Goal: Task Accomplishment & Management: Manage account settings

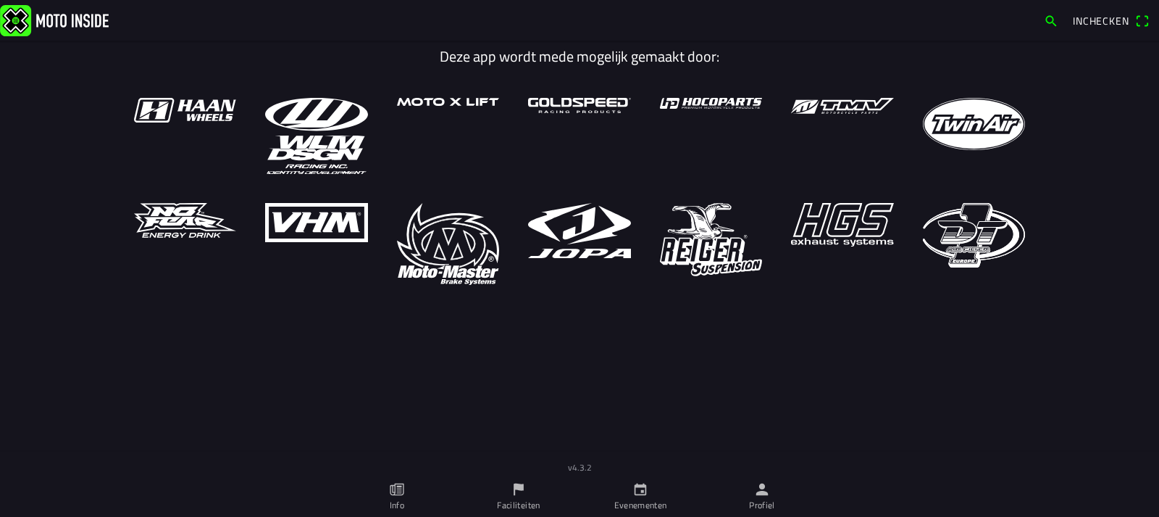
click at [630, 506] on ion-label "Evenementen" at bounding box center [640, 504] width 53 height 13
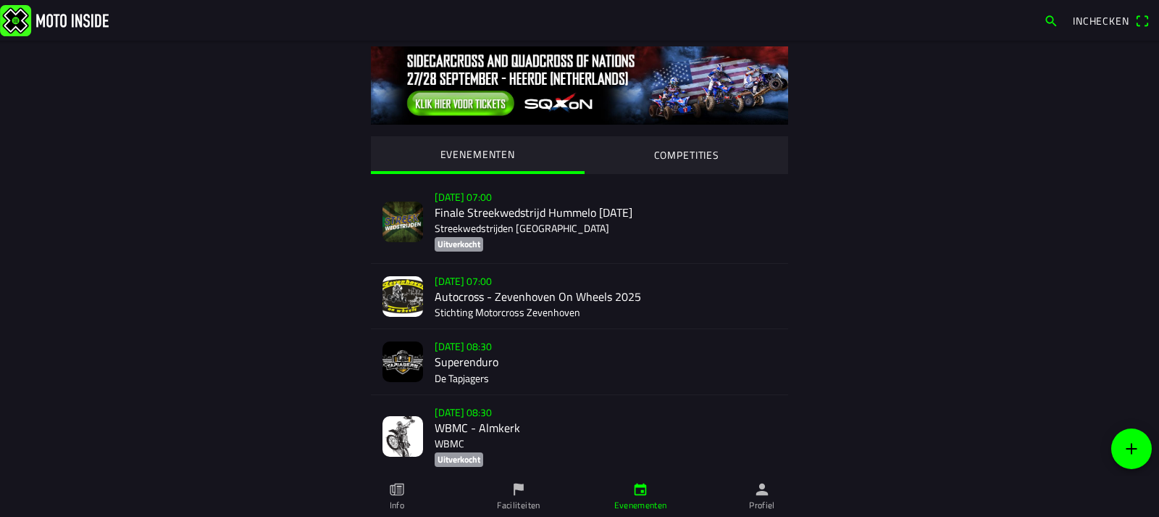
click at [513, 499] on ion-label "Faciliteiten" at bounding box center [518, 504] width 43 height 13
click at [516, 493] on icon "flag" at bounding box center [519, 489] width 16 height 16
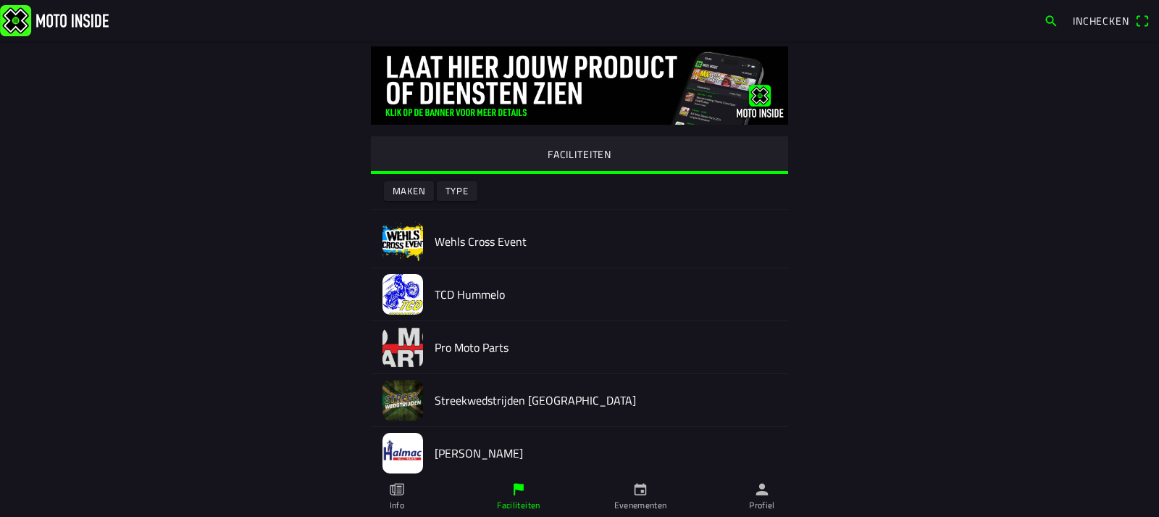
click at [398, 232] on img at bounding box center [403, 241] width 41 height 41
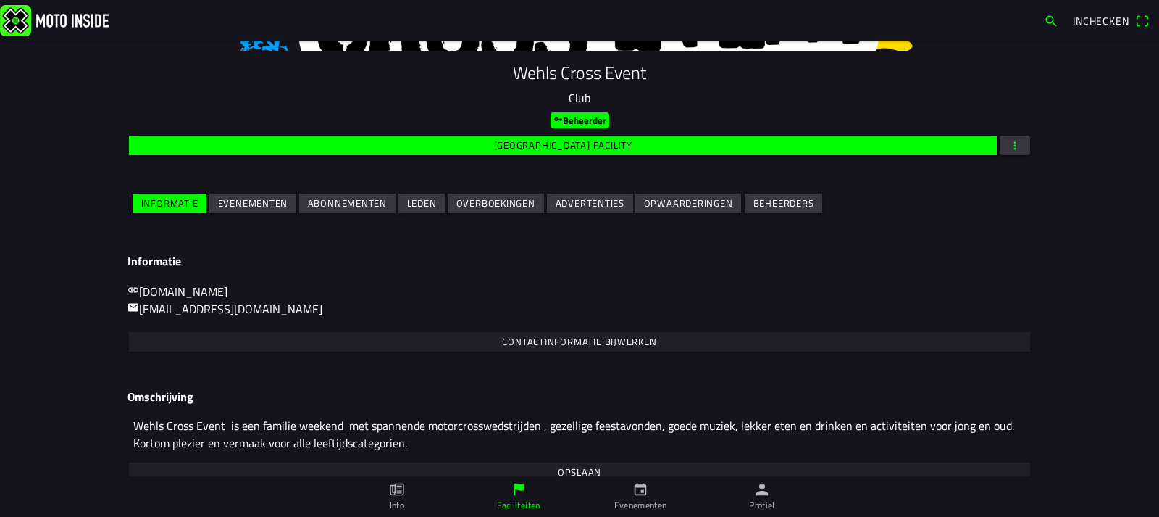
scroll to position [165, 0]
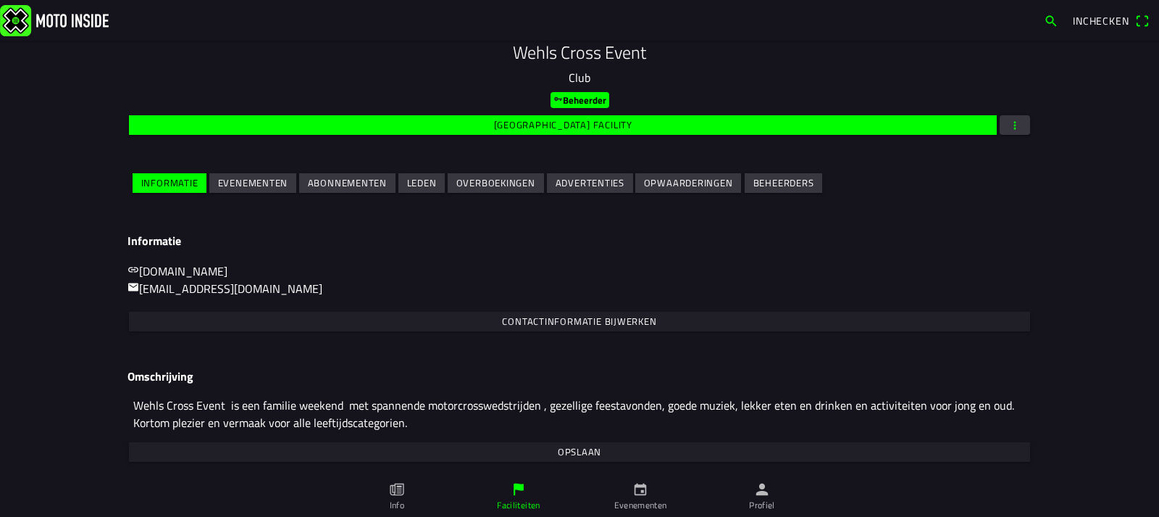
click at [652, 497] on link "Evenementen" at bounding box center [641, 496] width 122 height 41
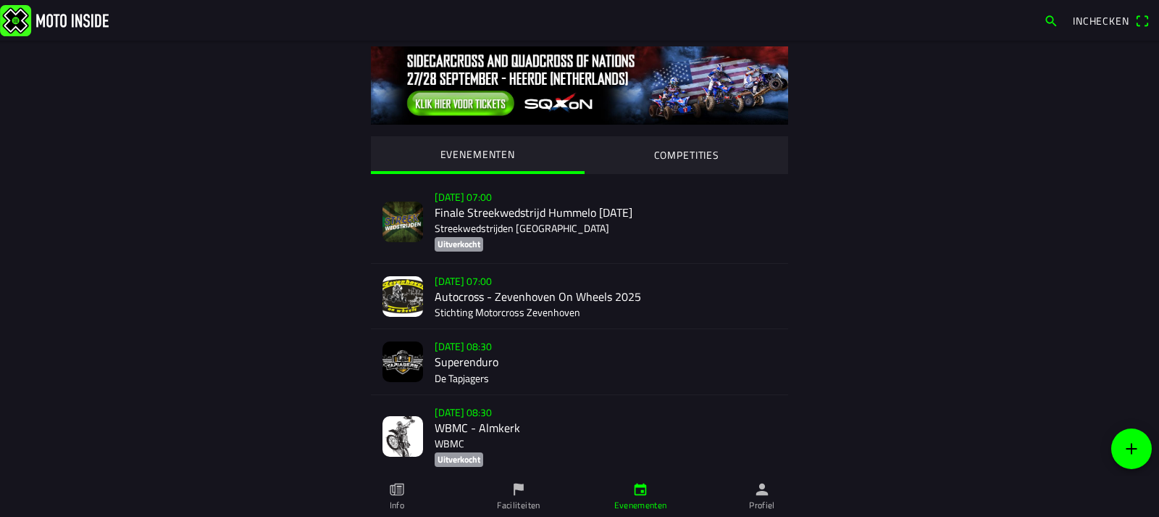
click at [526, 500] on ion-label "Faciliteiten" at bounding box center [518, 504] width 43 height 13
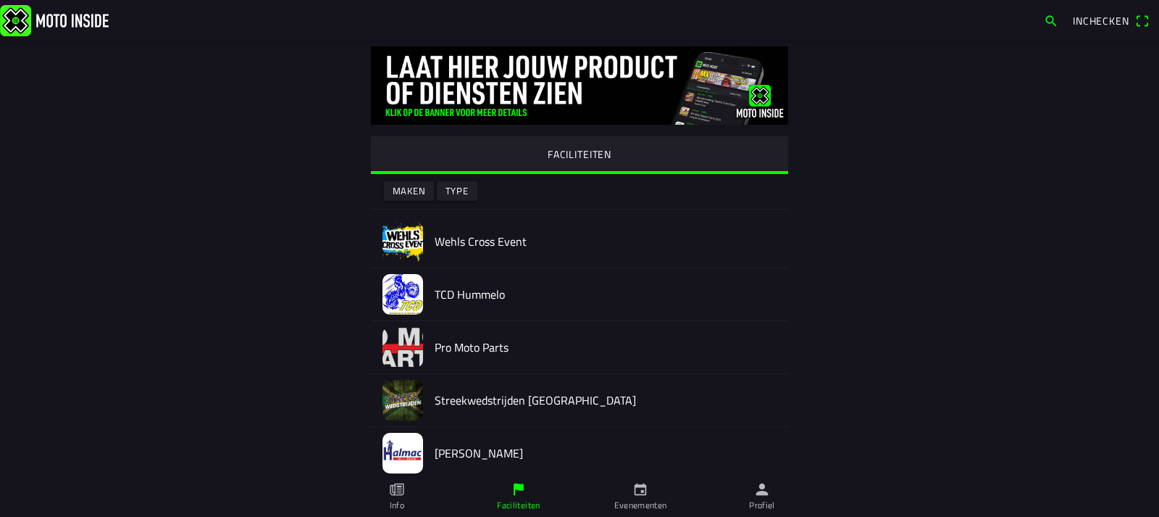
click at [401, 246] on img at bounding box center [403, 241] width 41 height 41
click at [401, 246] on div at bounding box center [579, 238] width 1159 height 476
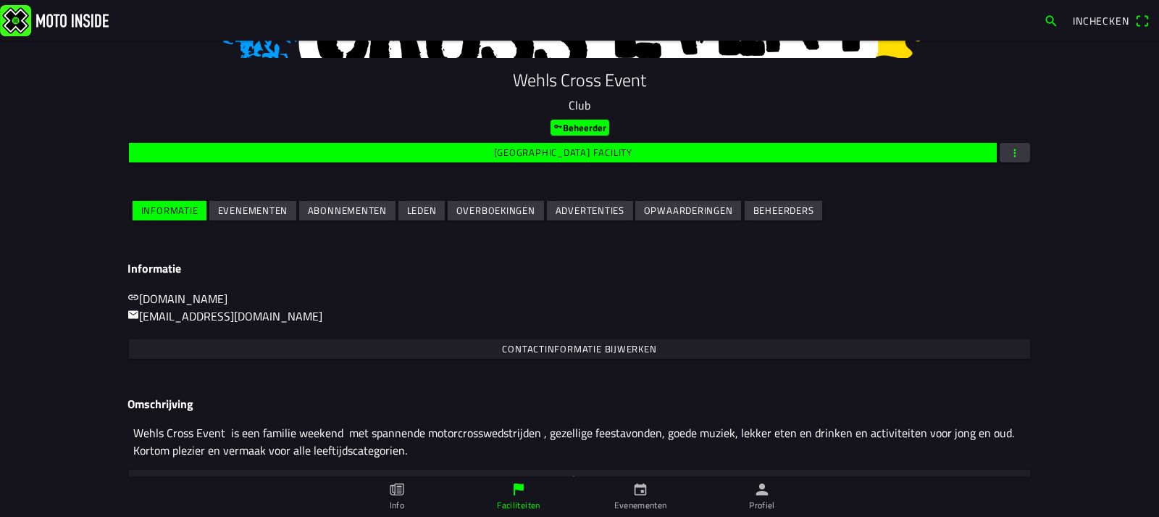
scroll to position [165, 0]
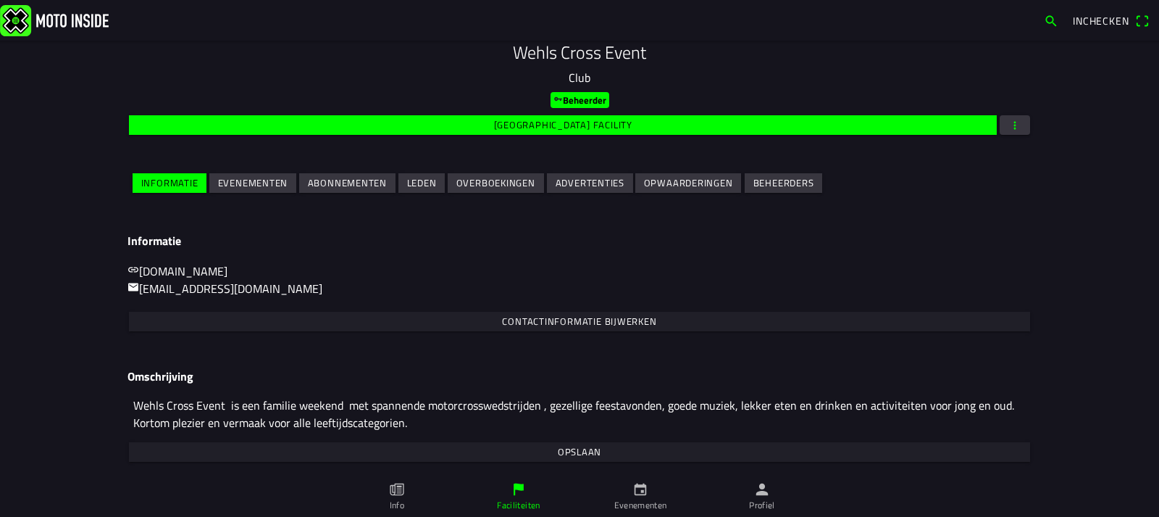
click at [527, 499] on ion-label "Faciliteiten" at bounding box center [518, 504] width 43 height 13
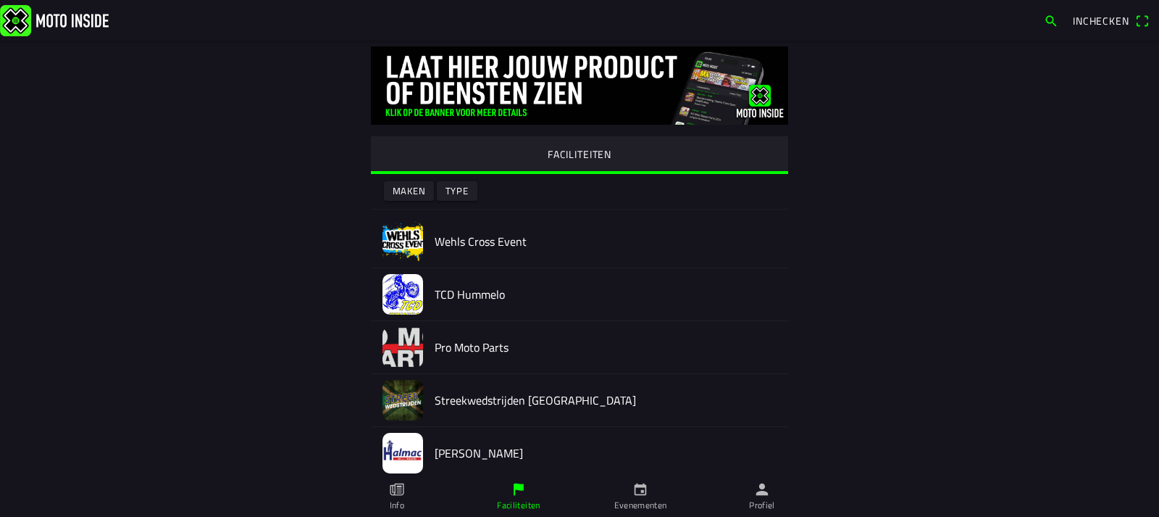
click at [404, 238] on img at bounding box center [403, 241] width 41 height 41
click at [404, 238] on div at bounding box center [579, 238] width 1159 height 476
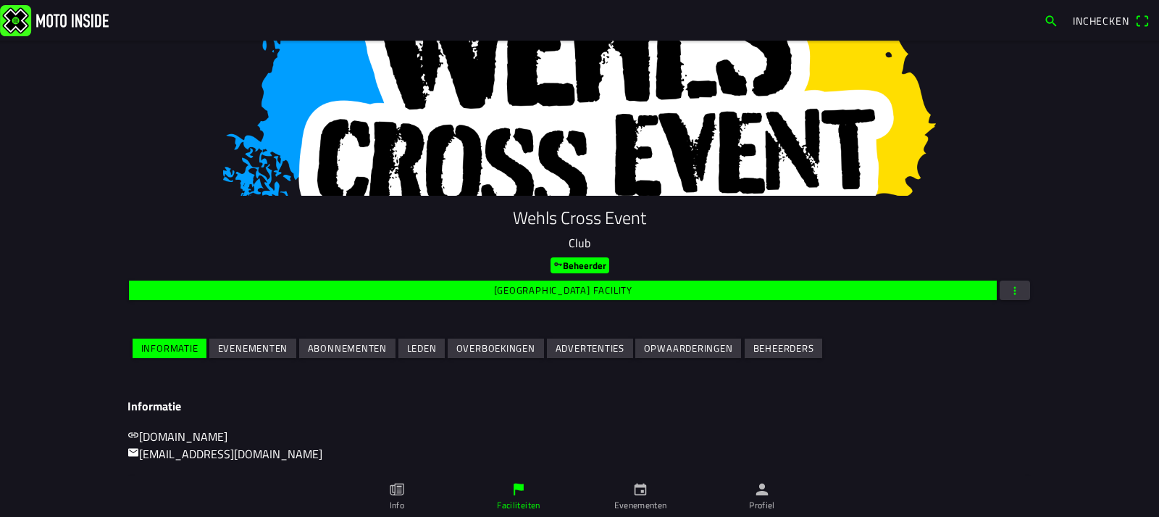
click at [0, 0] on slot "Evenementen" at bounding box center [0, 0] width 0 height 0
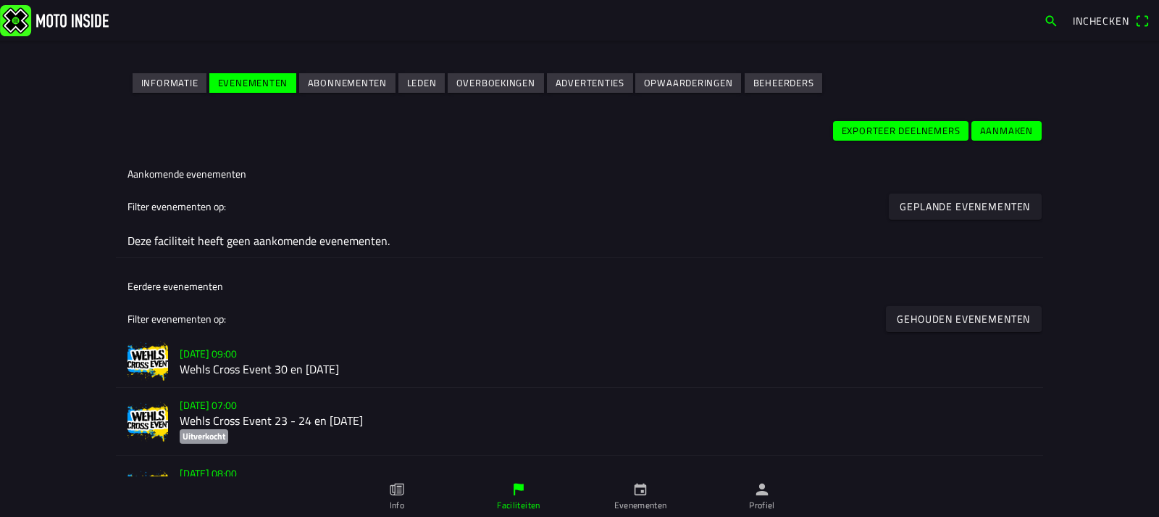
scroll to position [319, 0]
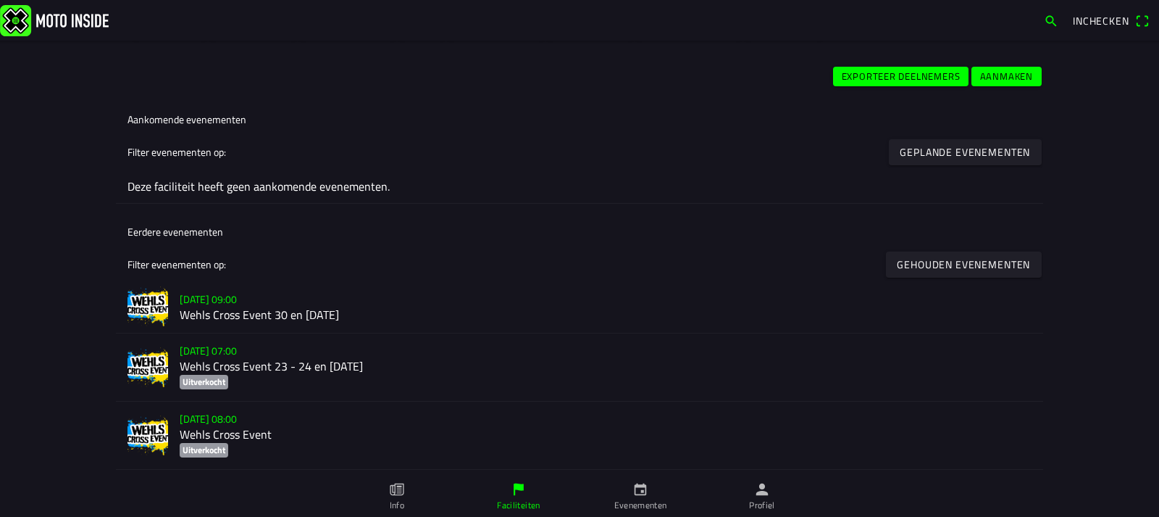
click at [0, 0] on slot "[DATE] 09:00" at bounding box center [0, 0] width 0 height 0
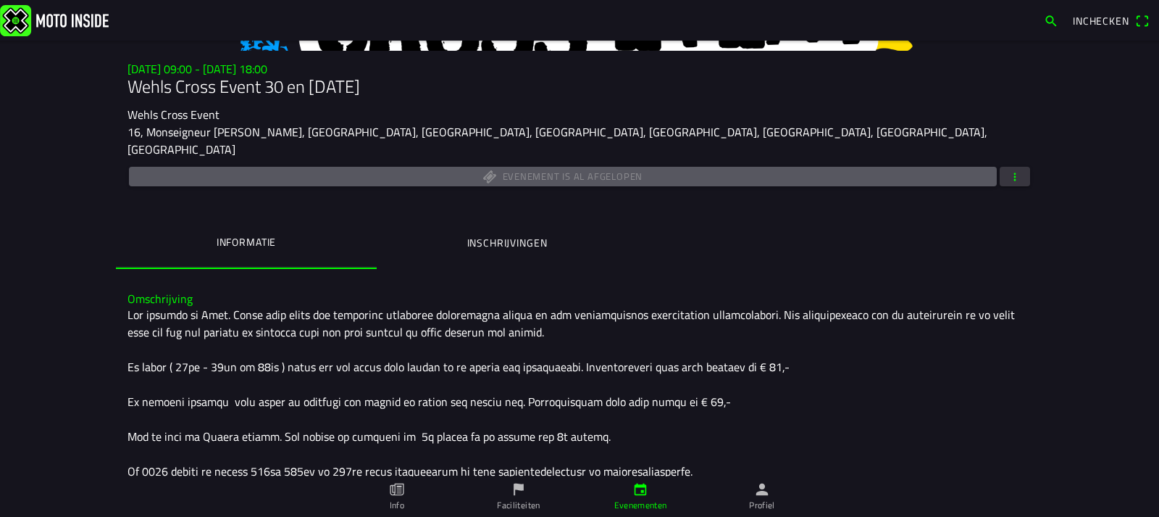
scroll to position [217, 0]
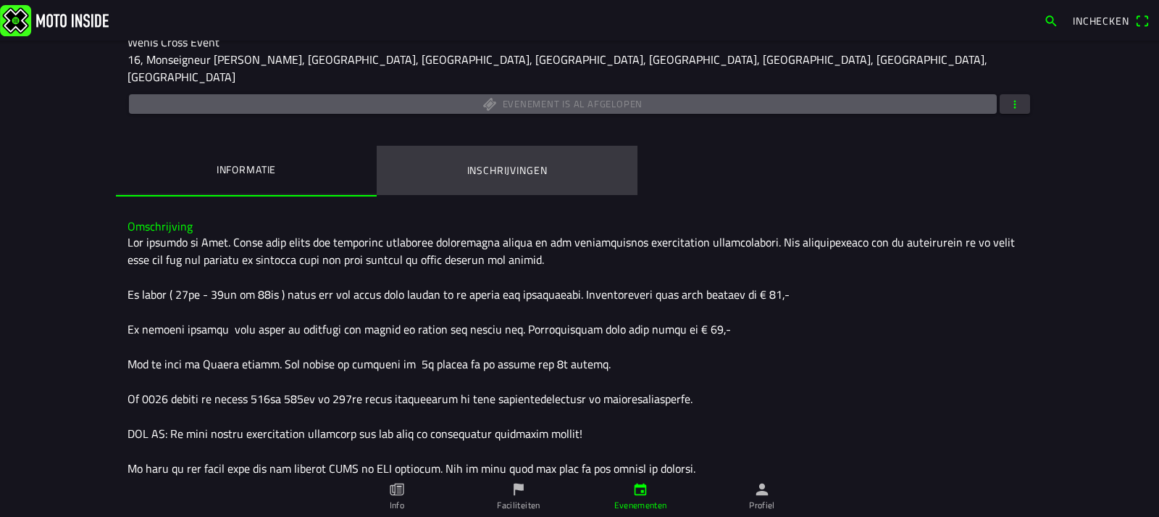
click at [500, 162] on ion-label "Inschrijvingen" at bounding box center [507, 170] width 80 height 16
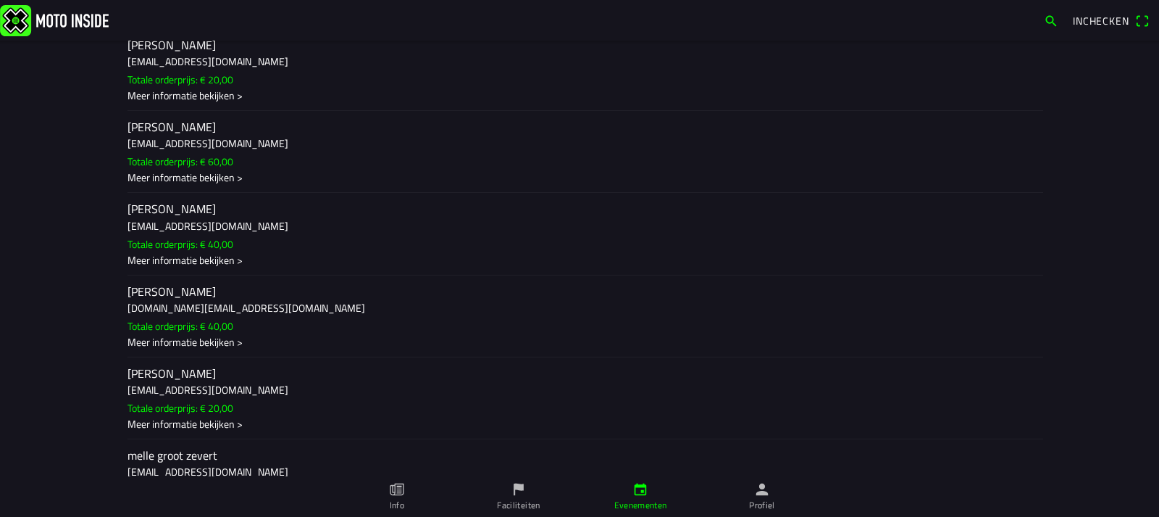
scroll to position [7969, 0]
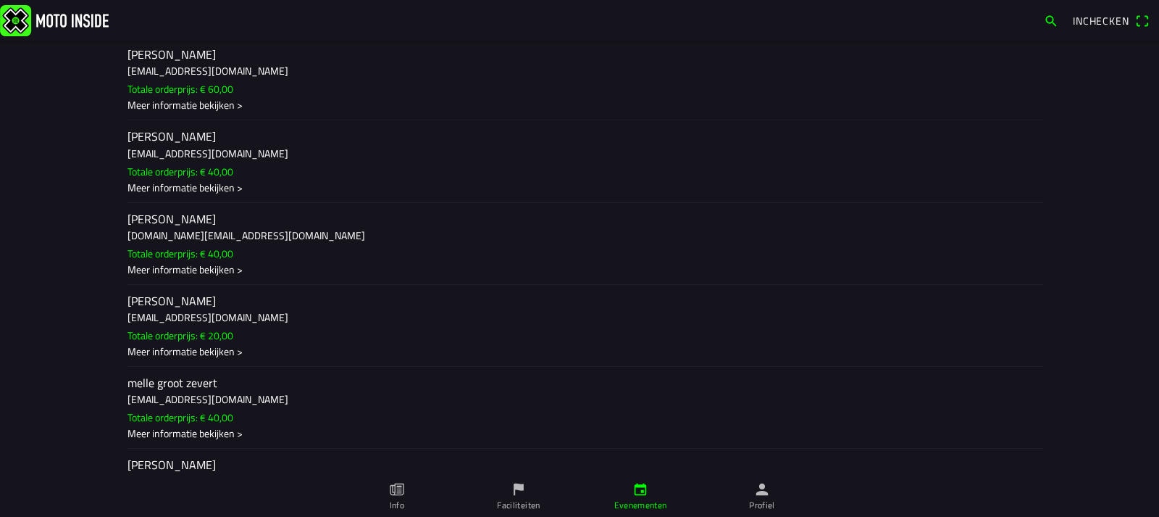
click at [237, 262] on div "Meer informatie bekijken >" at bounding box center [580, 269] width 904 height 15
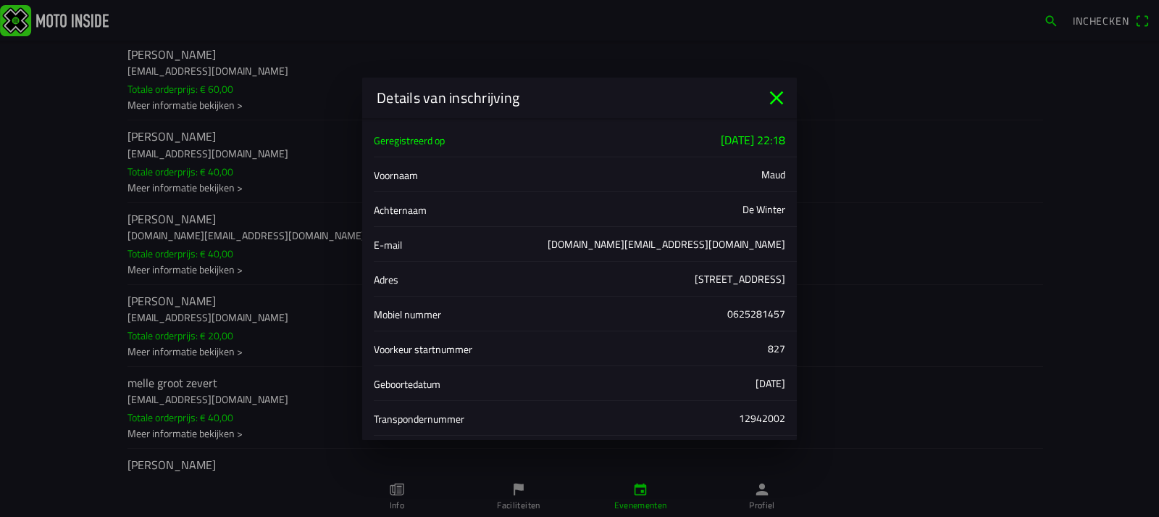
scroll to position [0, 0]
click at [777, 93] on icon "close" at bounding box center [776, 97] width 23 height 23
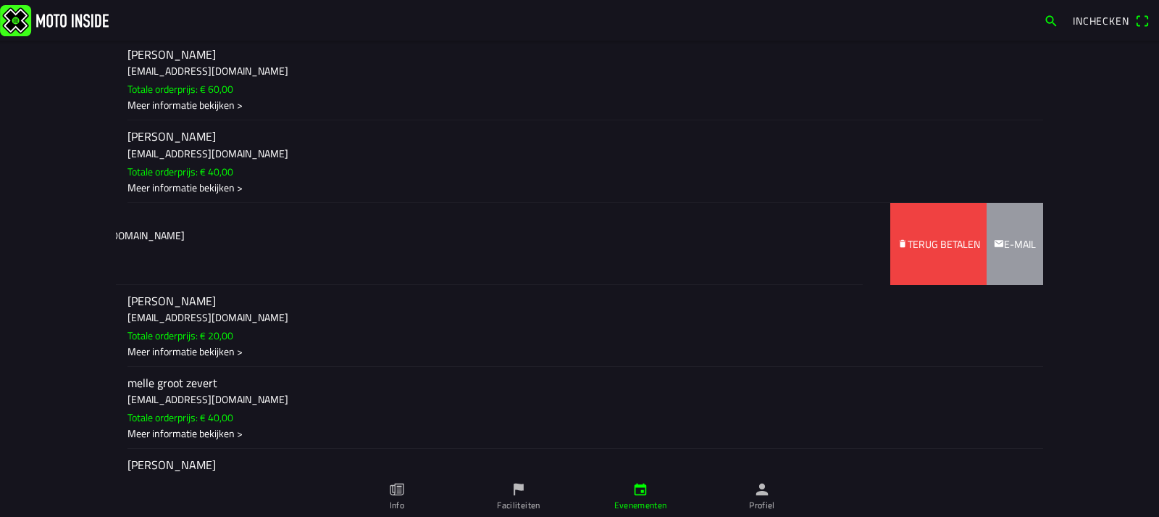
drag, startPoint x: 209, startPoint y: 227, endPoint x: 0, endPoint y: 205, distance: 210.6
click at [0, 0] on main "[DATE] 09:00 - [DATE] 18:00 Wehls Cross Event 30 en [DATE] Wehls Cross Event 16…" at bounding box center [0, 0] width 0 height 0
click at [0, 0] on slot "Terug betalen" at bounding box center [0, 0] width 0 height 0
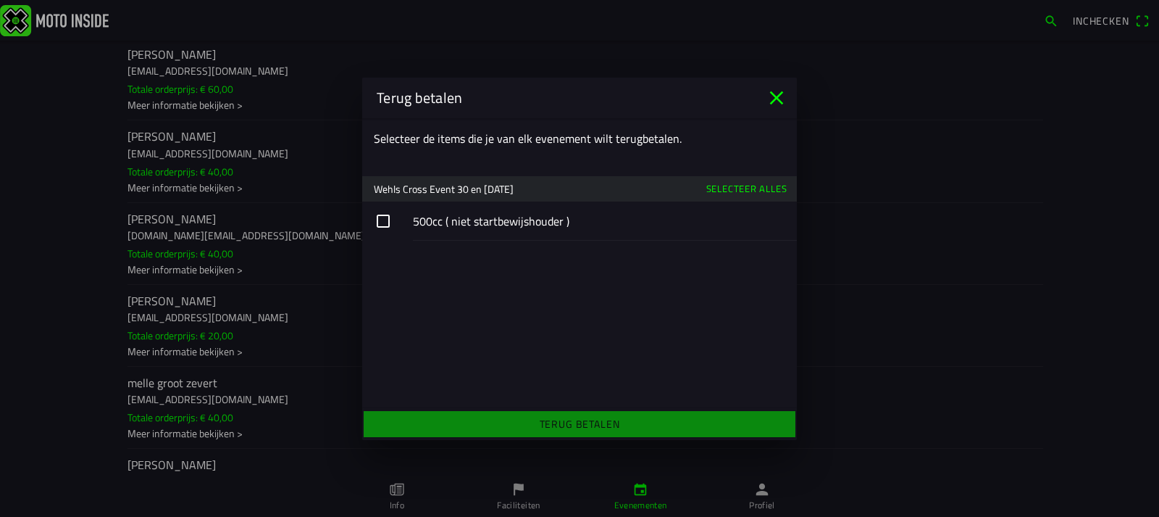
click at [380, 222] on button "button" at bounding box center [579, 220] width 435 height 39
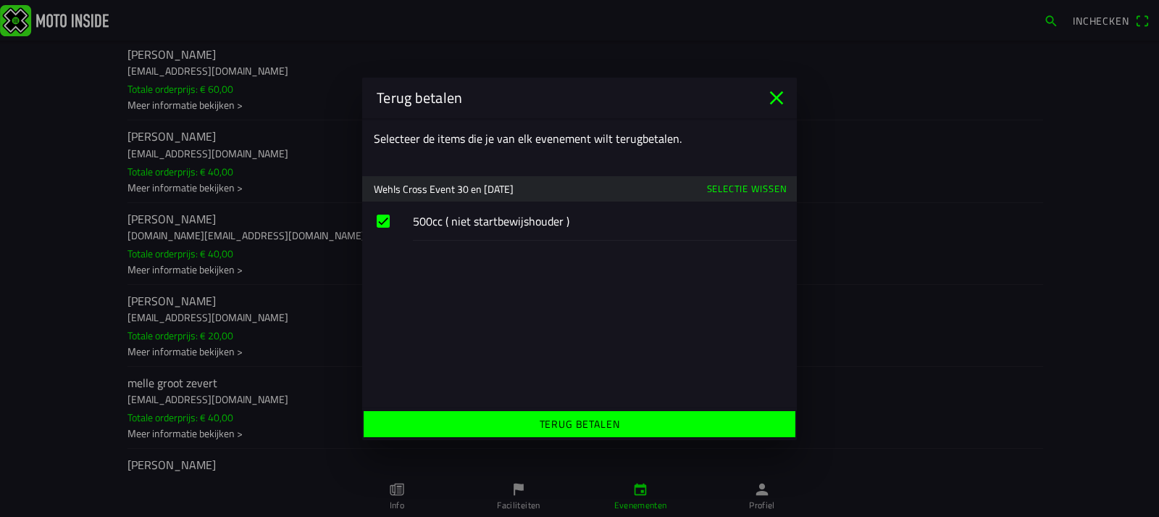
click at [0, 0] on slot "Terug betalen" at bounding box center [0, 0] width 0 height 0
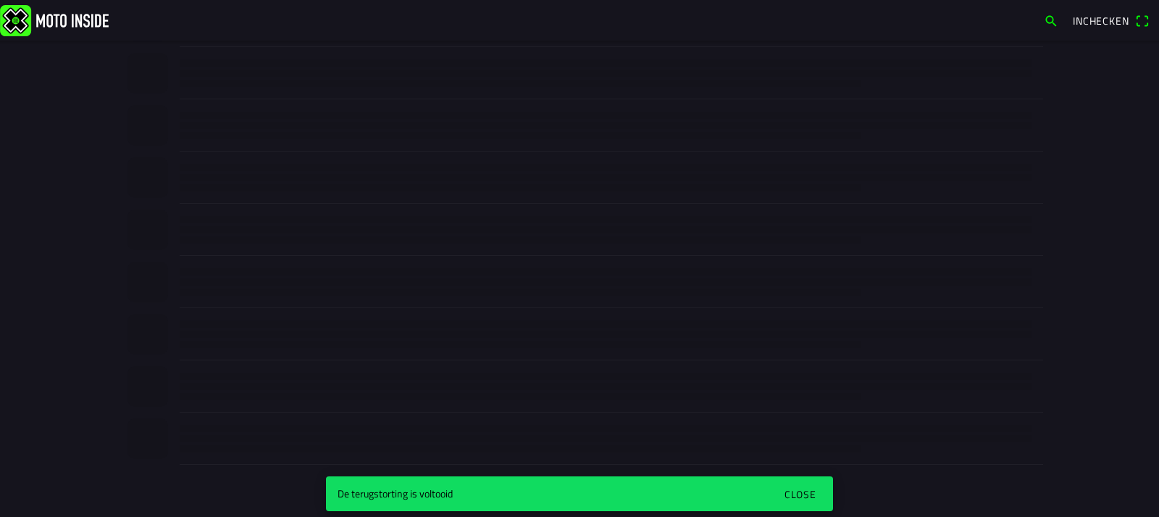
scroll to position [509, 0]
